Goal: Task Accomplishment & Management: Manage account settings

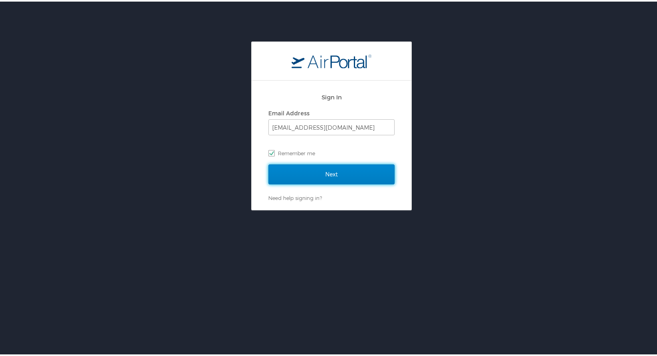
click at [339, 173] on input "Next" at bounding box center [331, 173] width 126 height 20
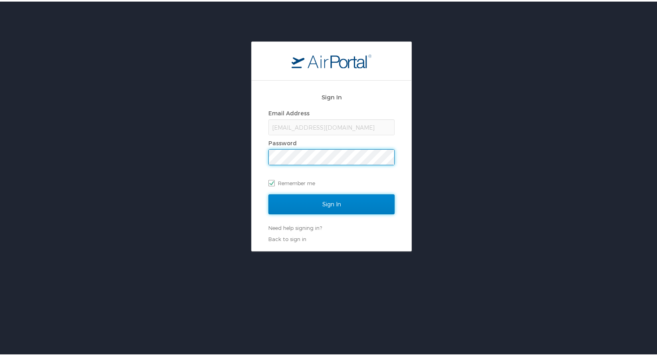
click at [350, 201] on input "Sign In" at bounding box center [331, 203] width 126 height 20
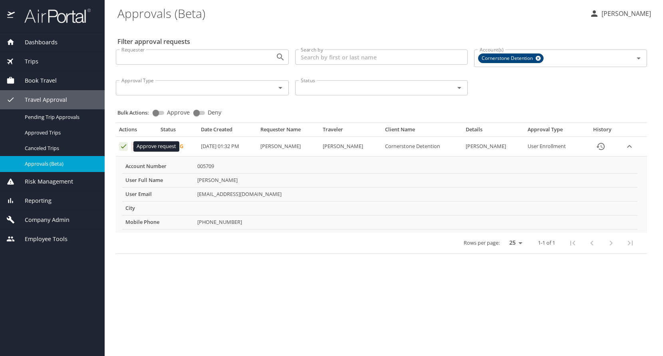
click at [123, 146] on icon "Approval table" at bounding box center [124, 147] width 8 height 8
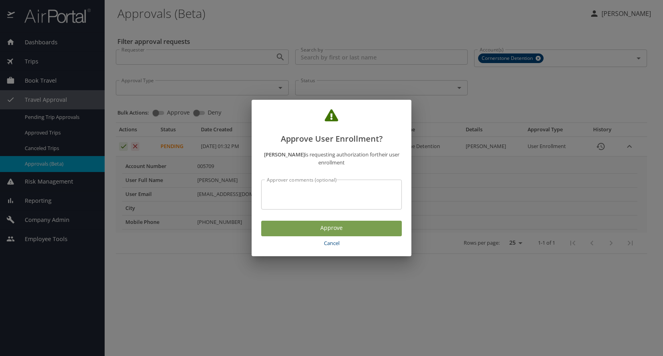
click at [322, 230] on span "Approve" at bounding box center [332, 228] width 128 height 10
